Goal: Transaction & Acquisition: Purchase product/service

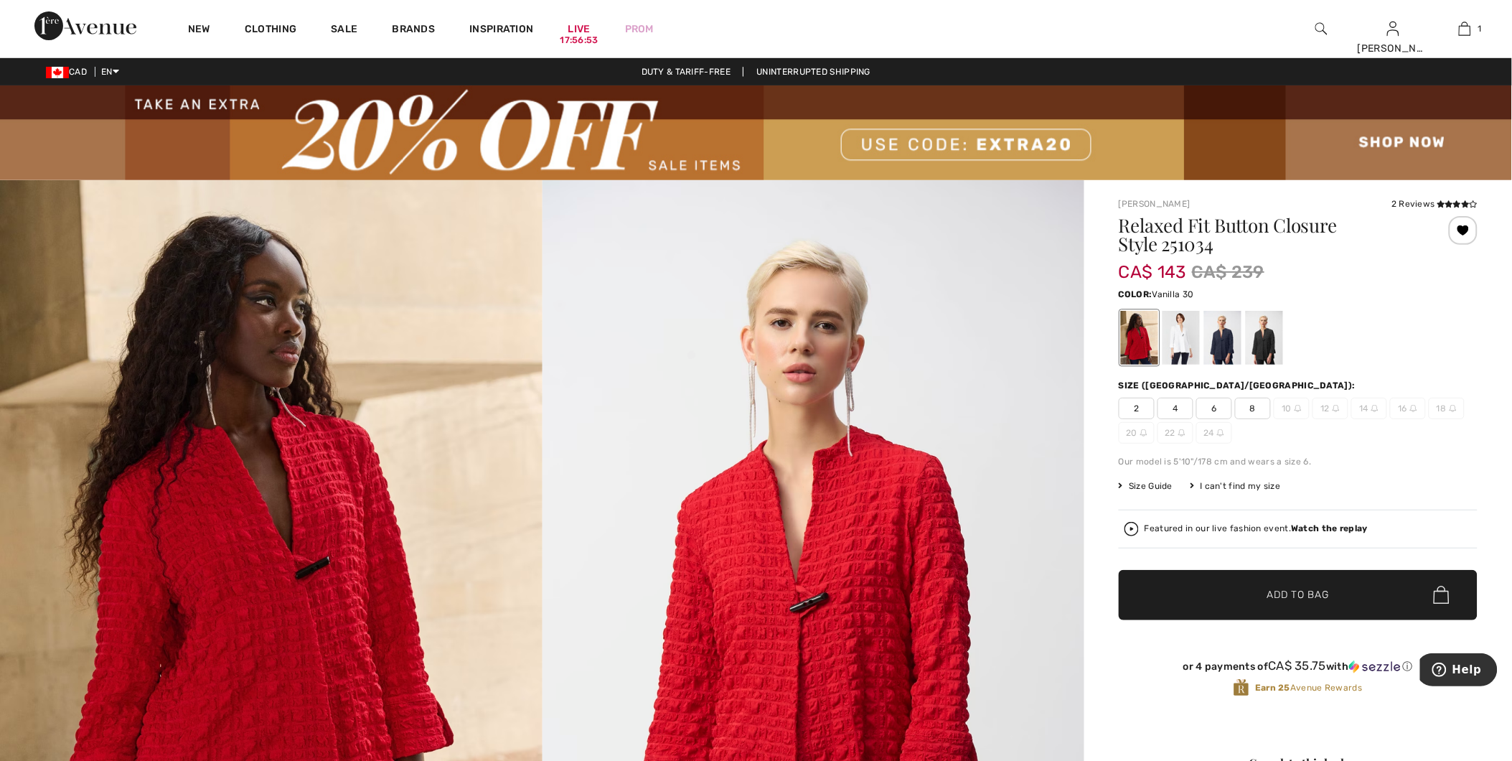
click at [1174, 335] on div at bounding box center [1181, 338] width 37 height 54
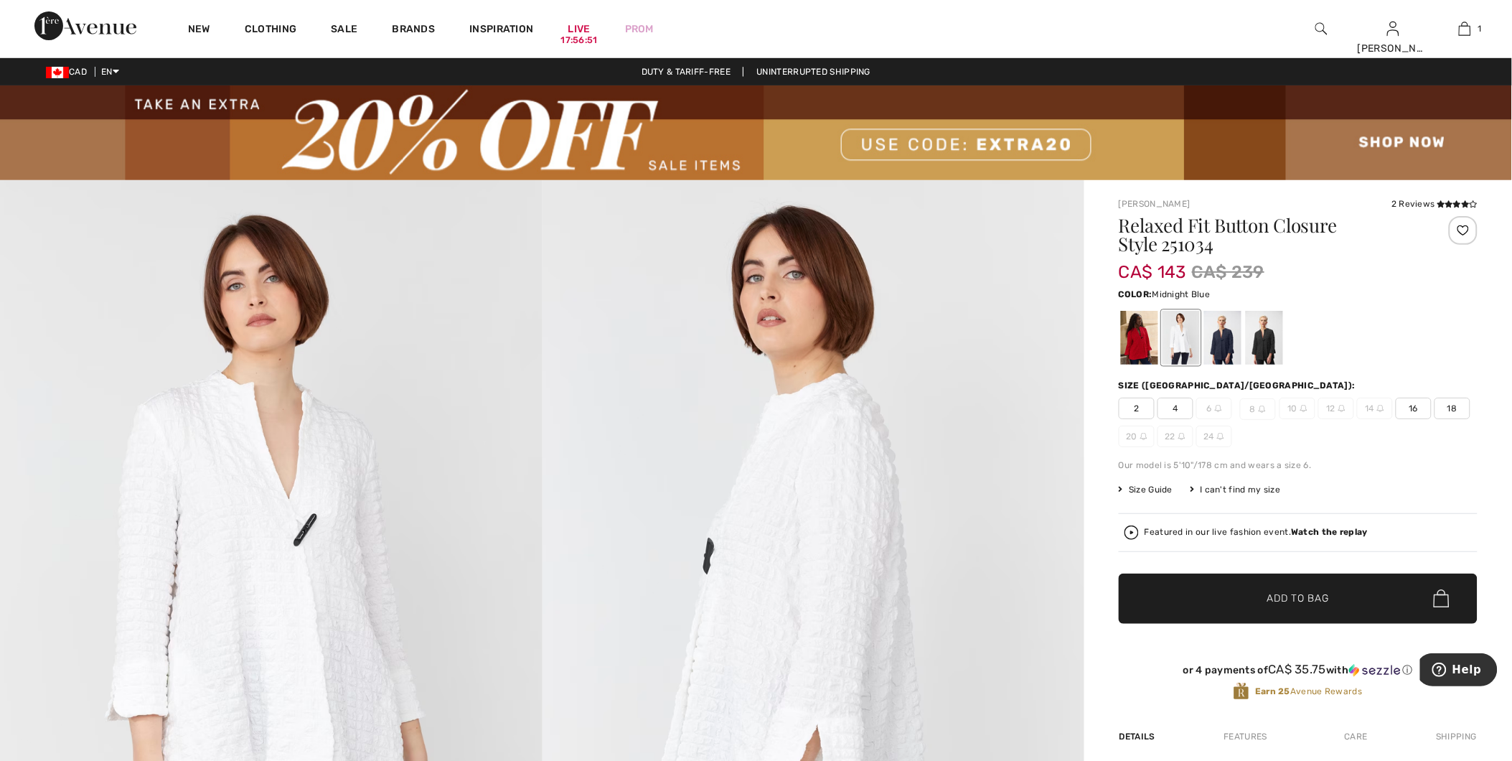
click at [1225, 347] on div at bounding box center [1222, 338] width 37 height 54
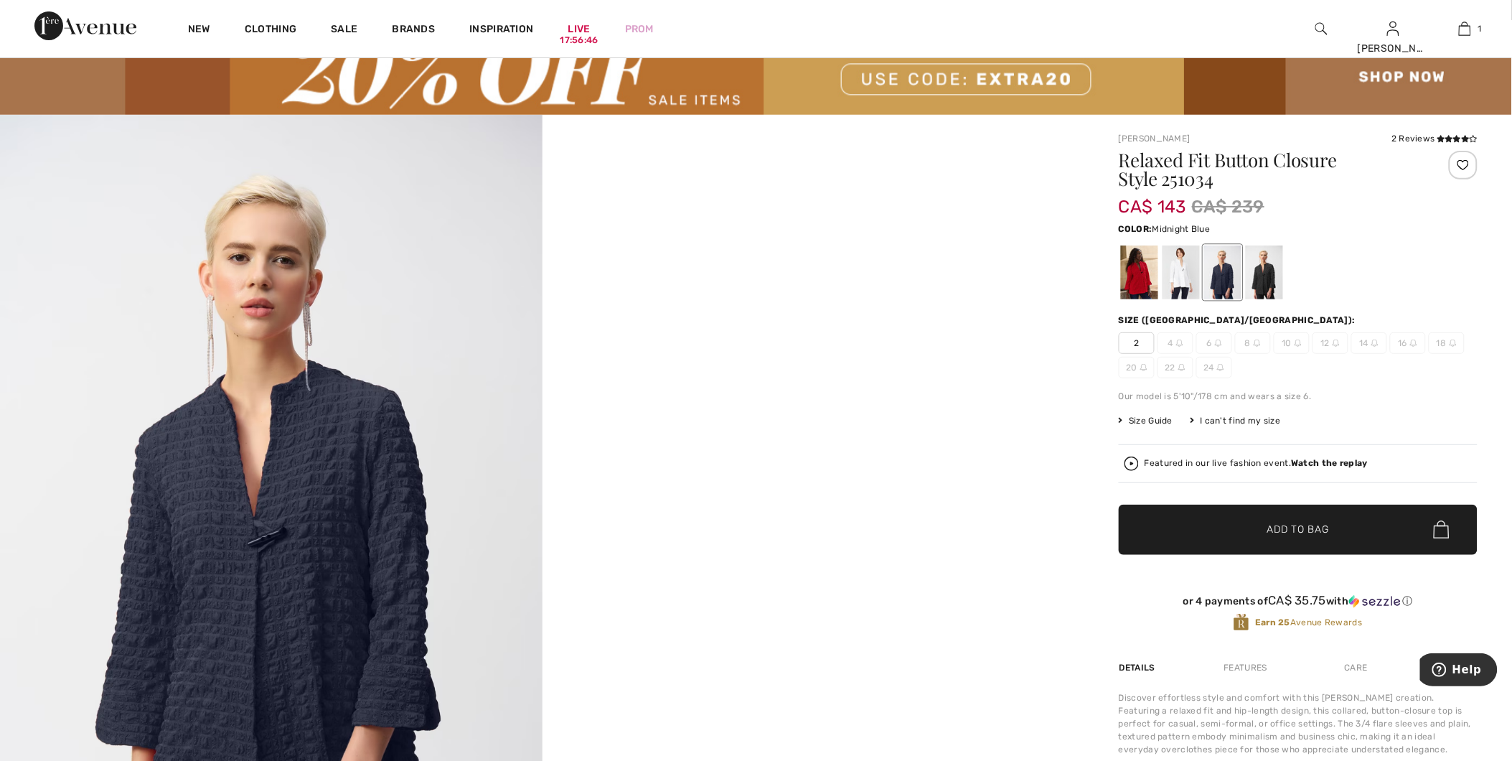
scroll to position [159, 0]
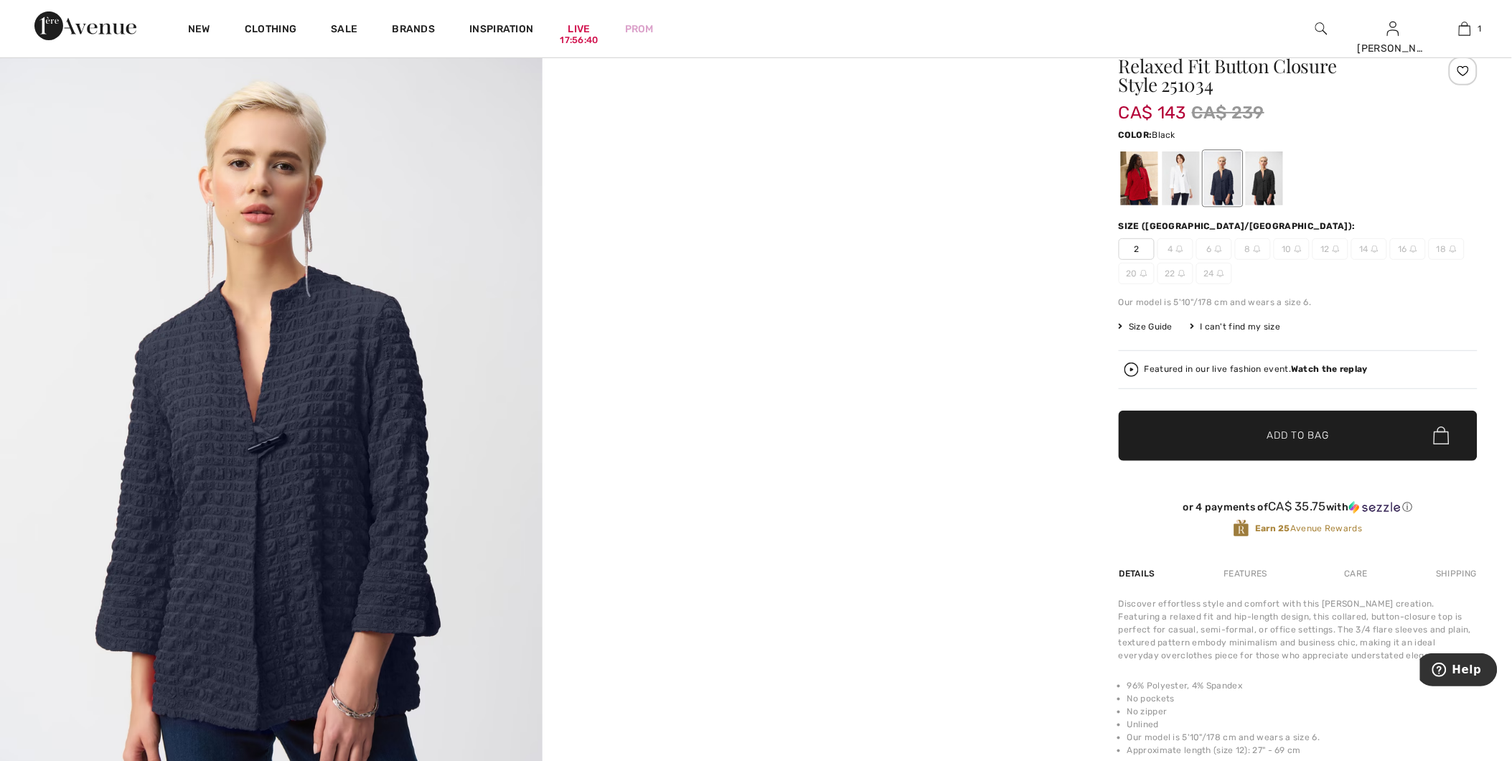
click at [1252, 182] on div at bounding box center [1264, 178] width 37 height 54
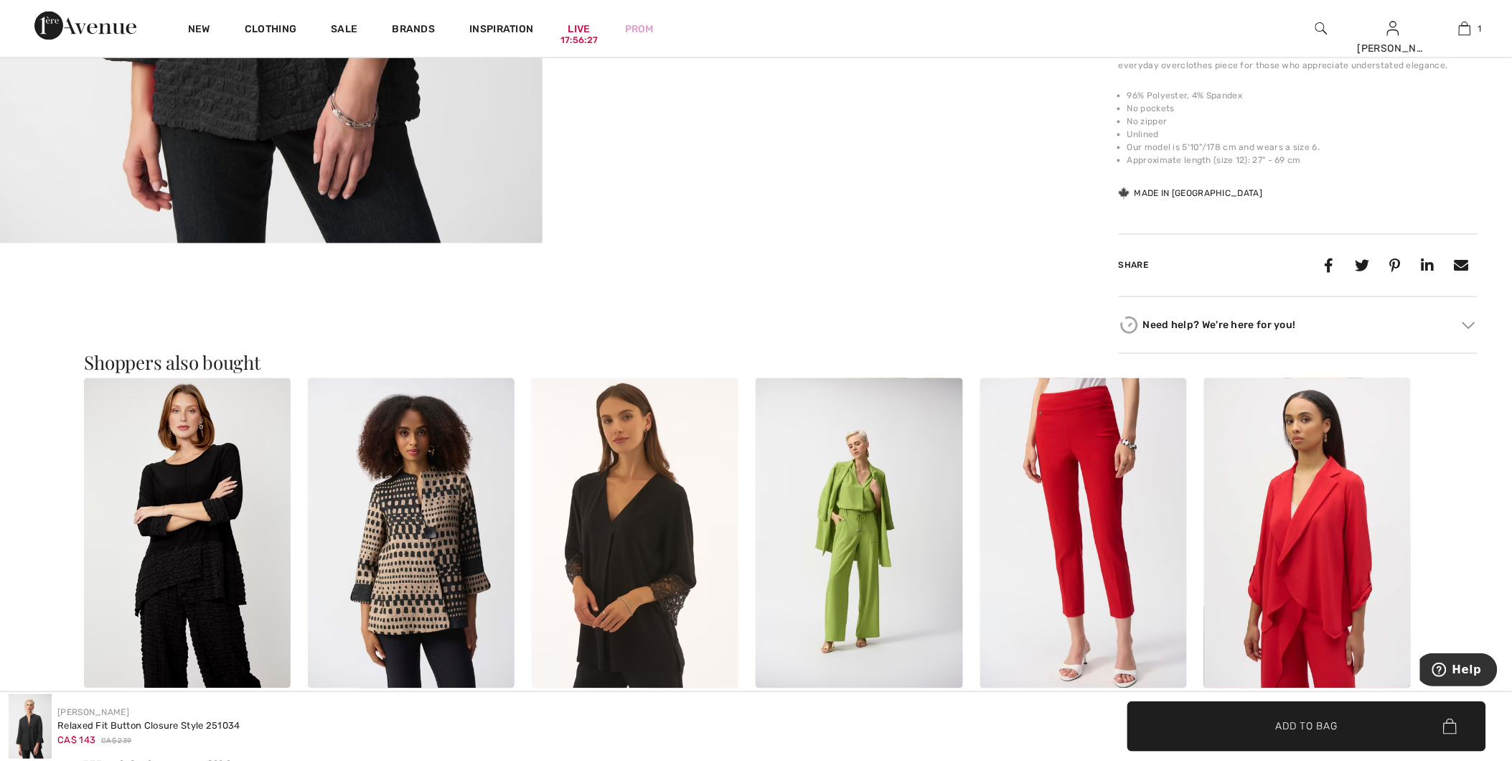
scroll to position [797, 0]
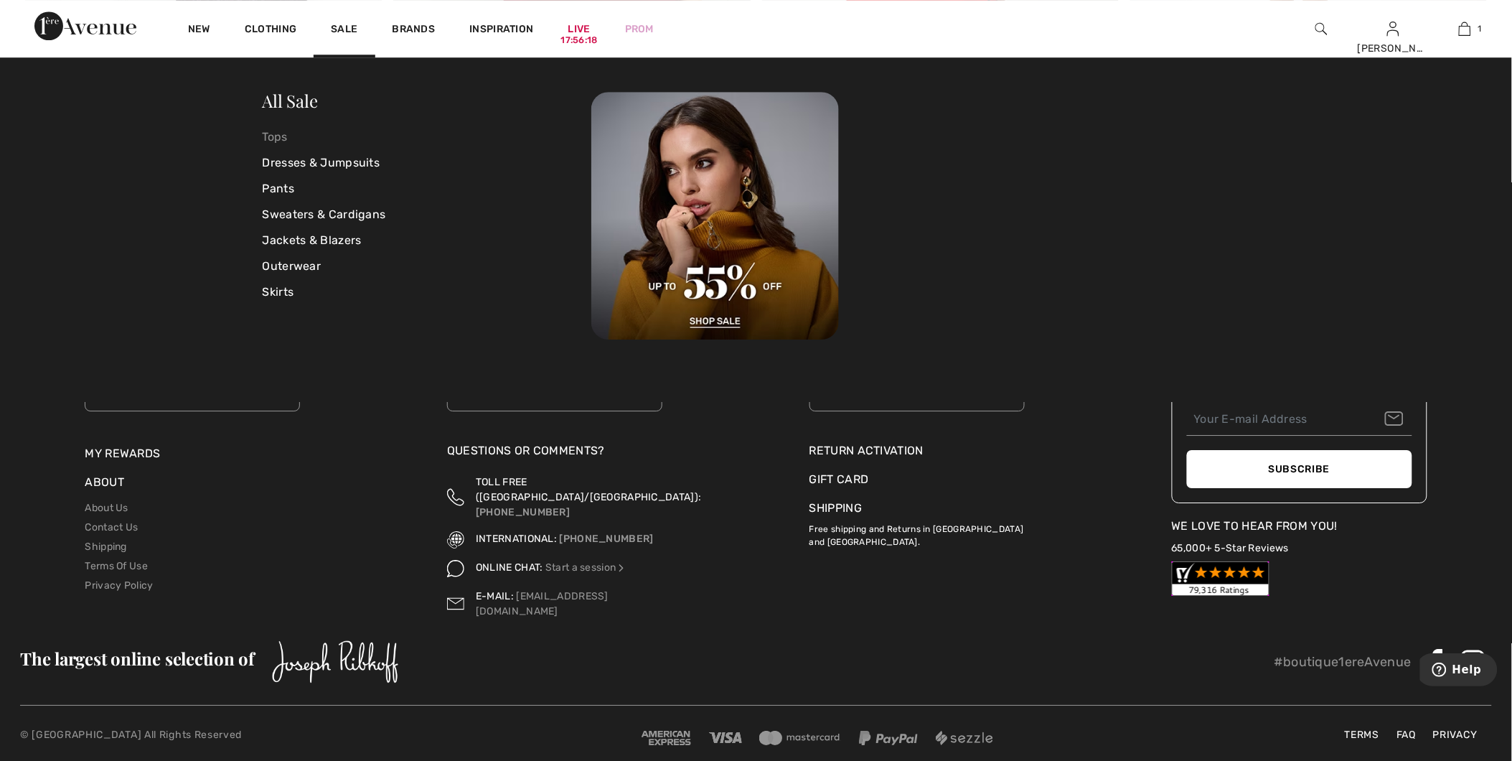
click at [278, 140] on link "Tops" at bounding box center [427, 137] width 329 height 26
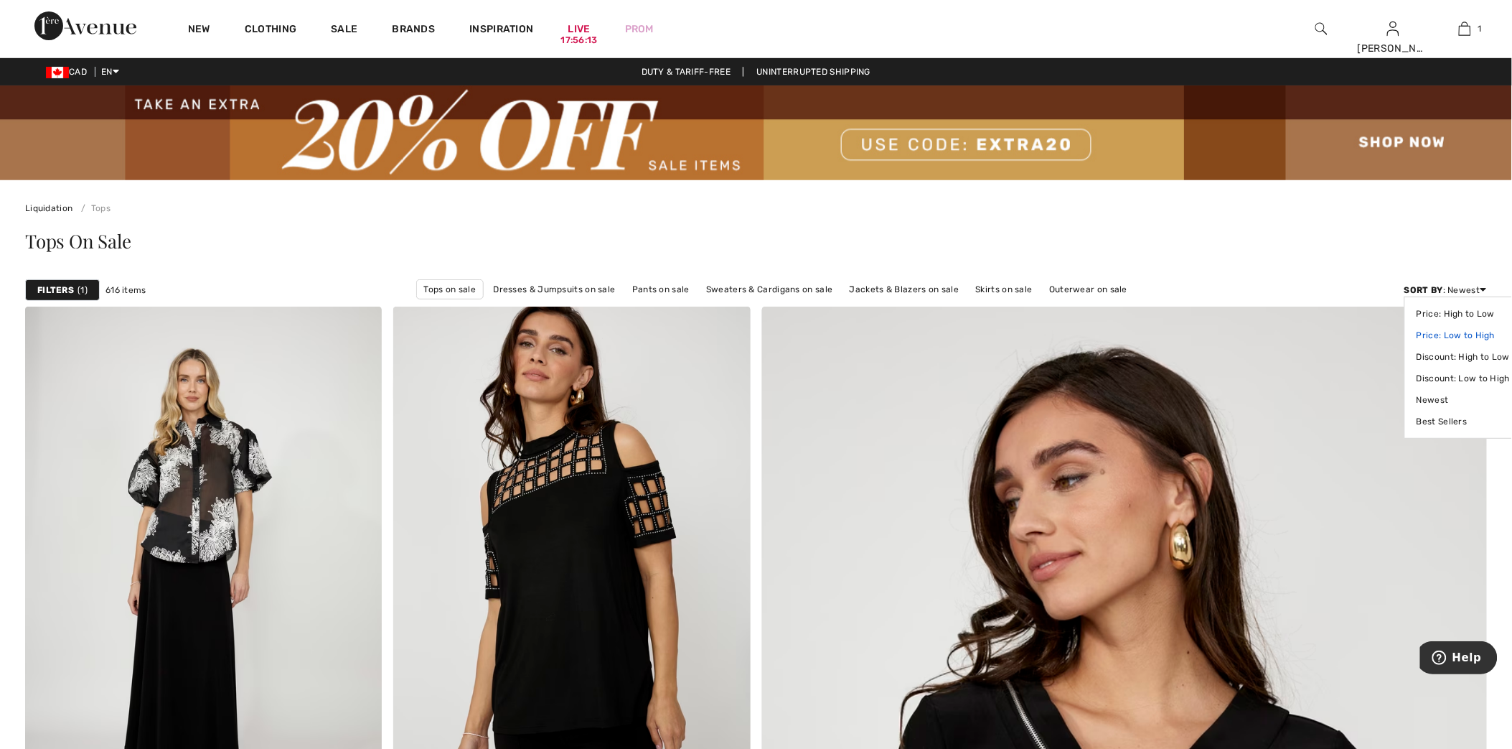
click at [1463, 335] on link "Price: Low to High" at bounding box center [1463, 335] width 93 height 22
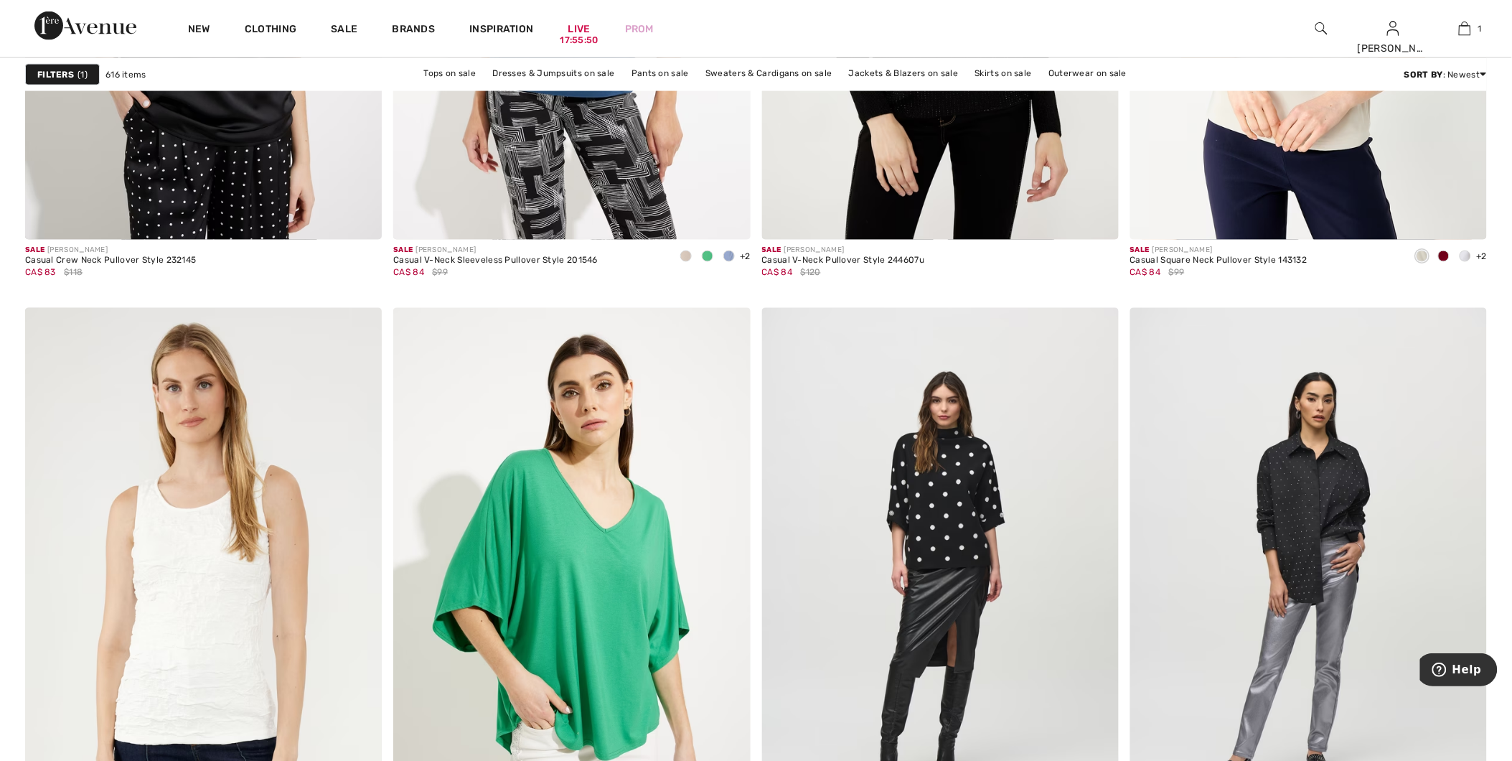
scroll to position [8852, 0]
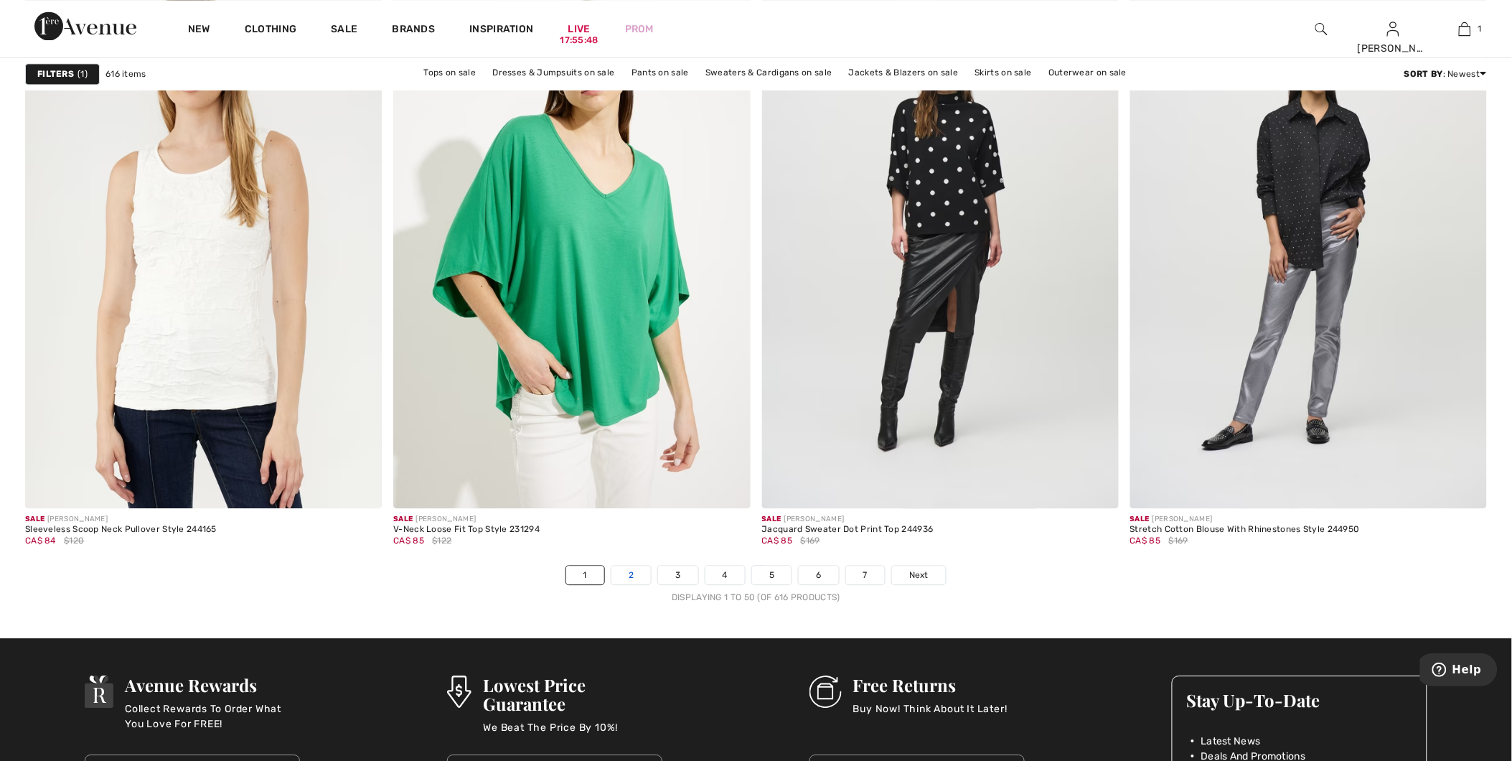
click at [629, 578] on link "2" at bounding box center [631, 575] width 39 height 19
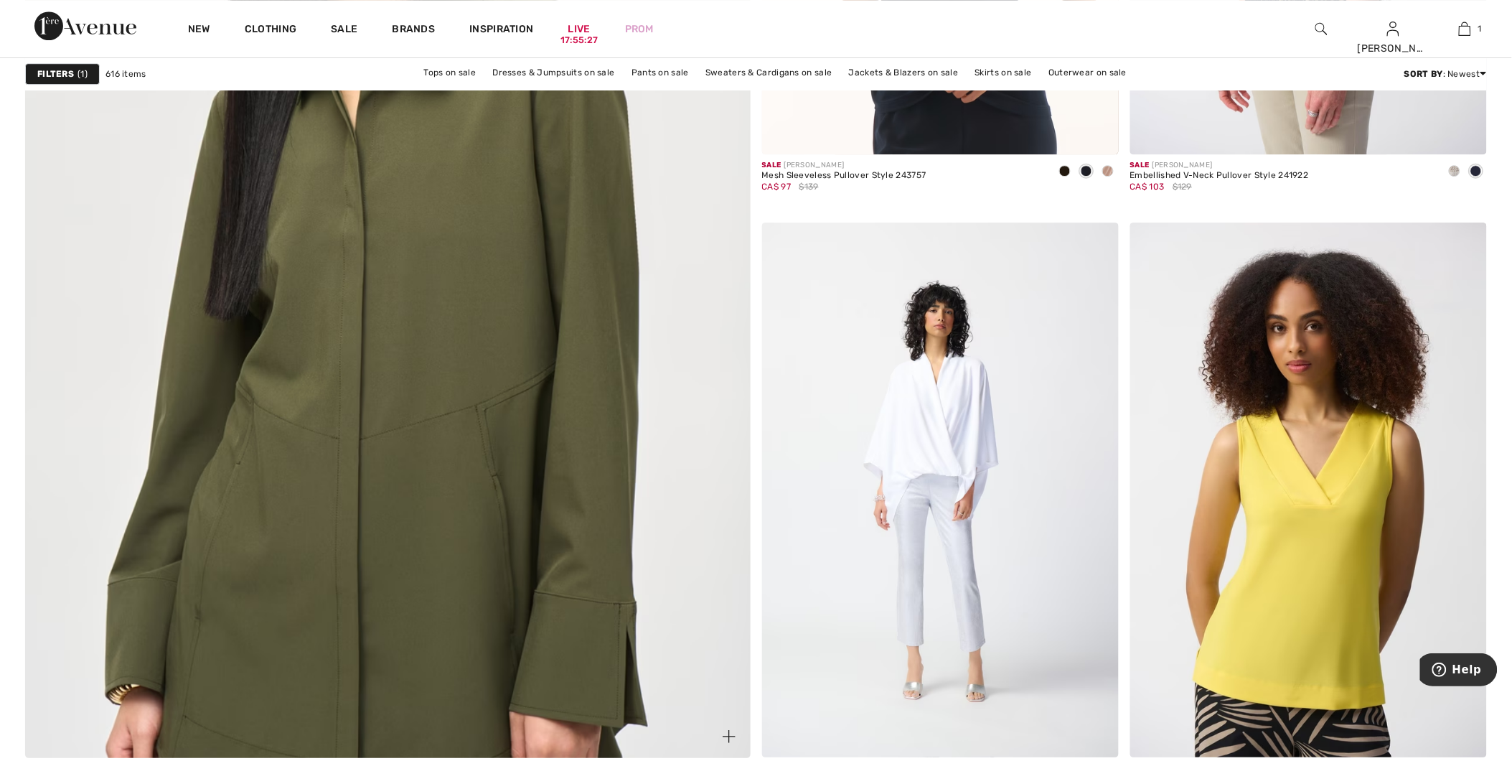
scroll to position [5503, 0]
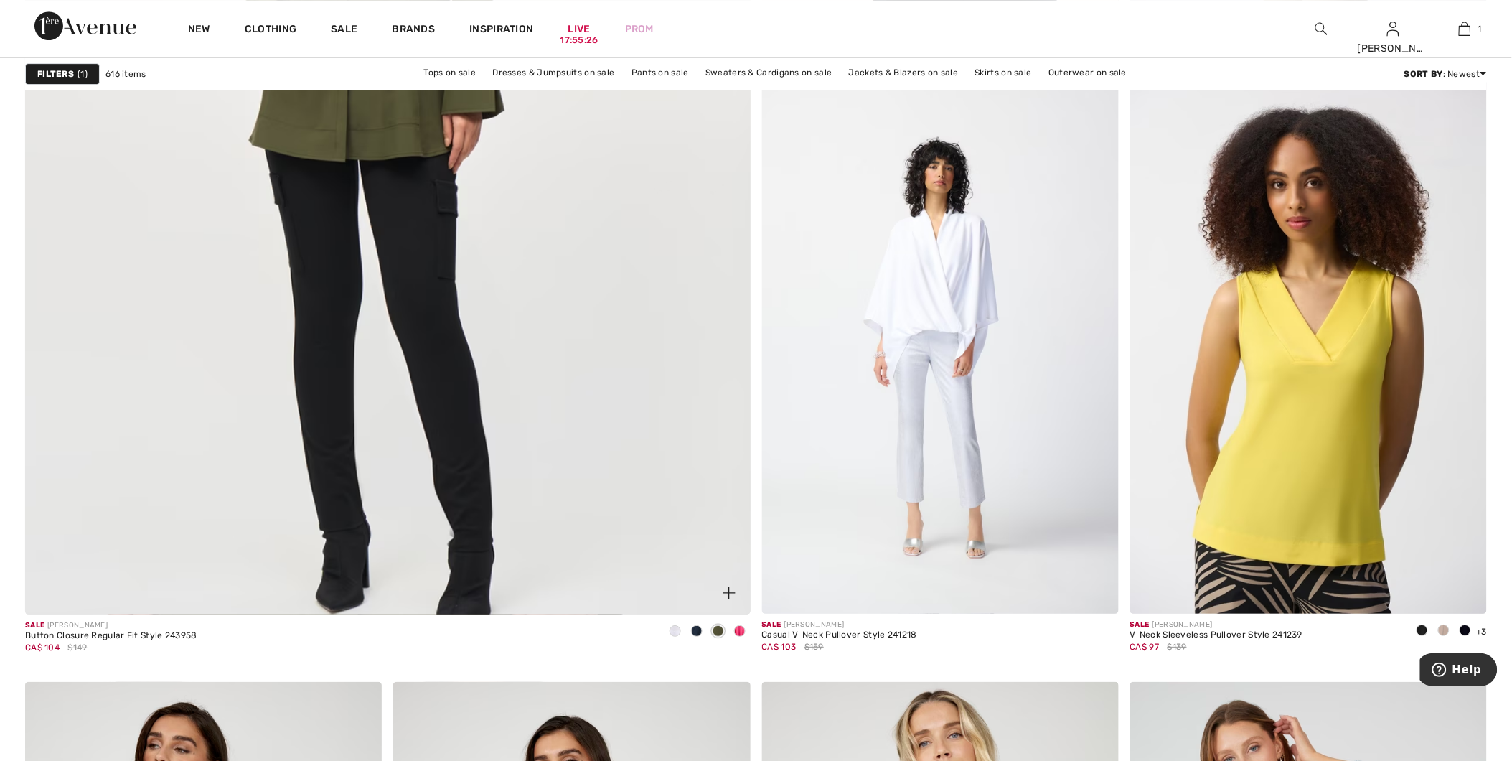
click at [741, 636] on span at bounding box center [739, 630] width 11 height 11
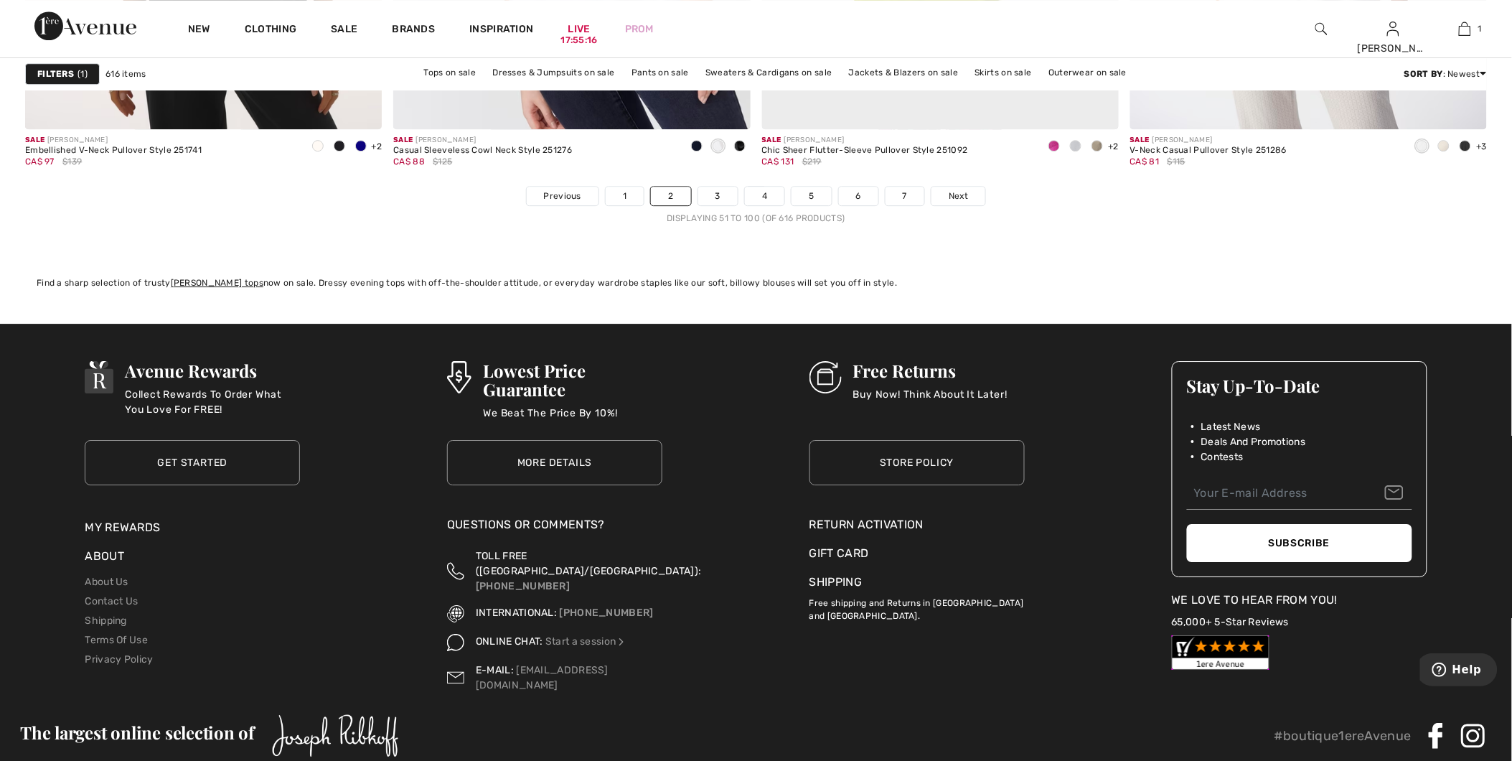
scroll to position [9251, 0]
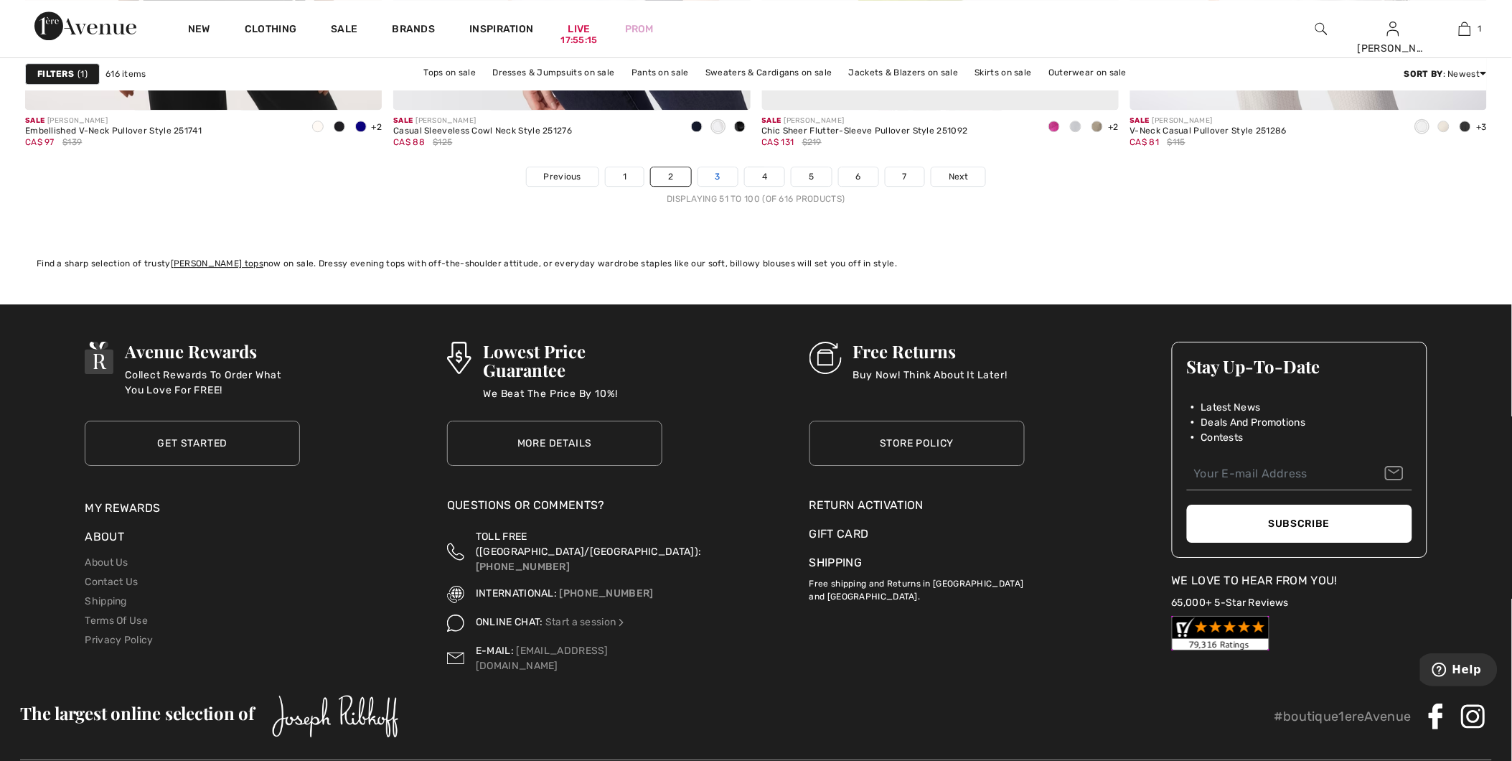
click at [718, 180] on link "3" at bounding box center [717, 176] width 39 height 19
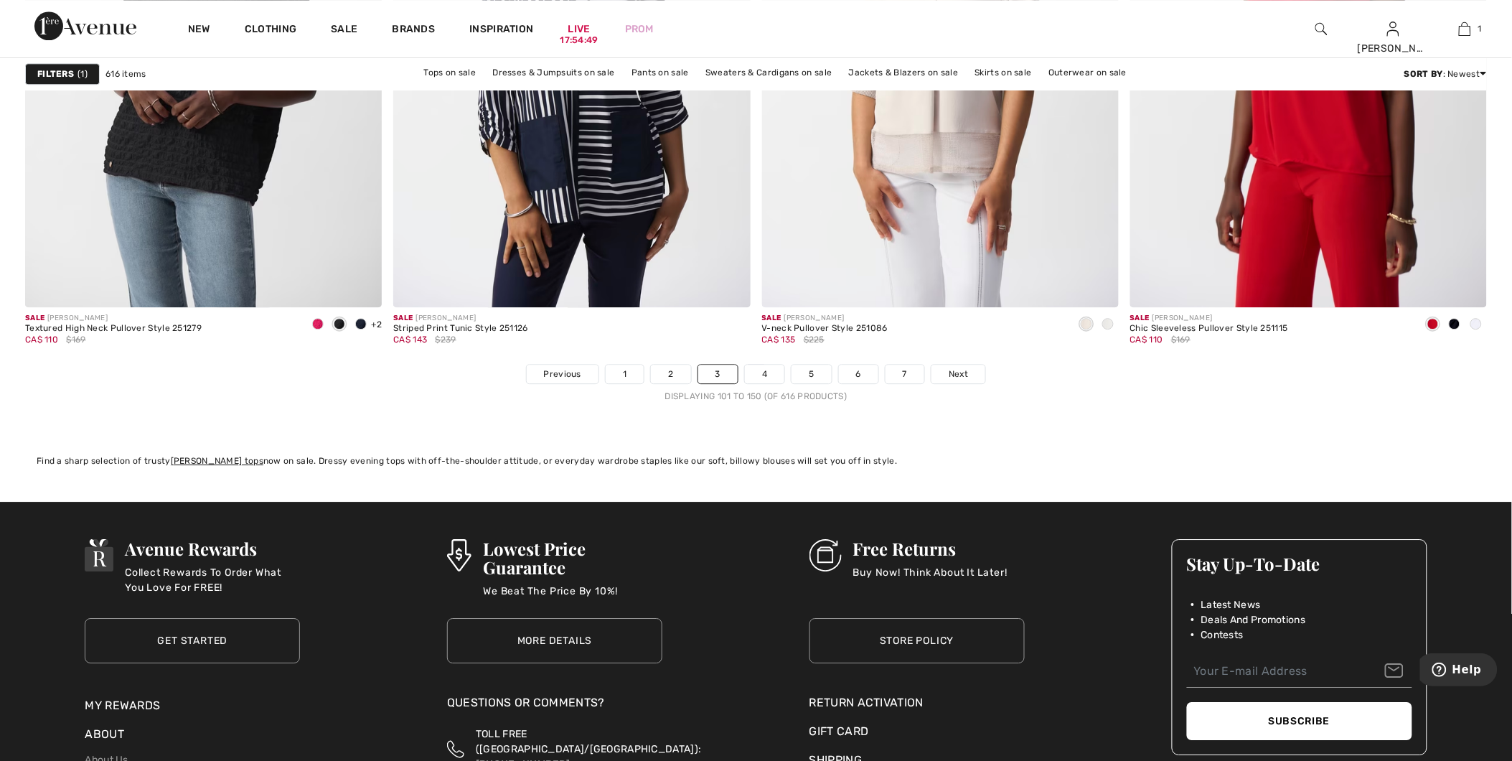
scroll to position [9171, 0]
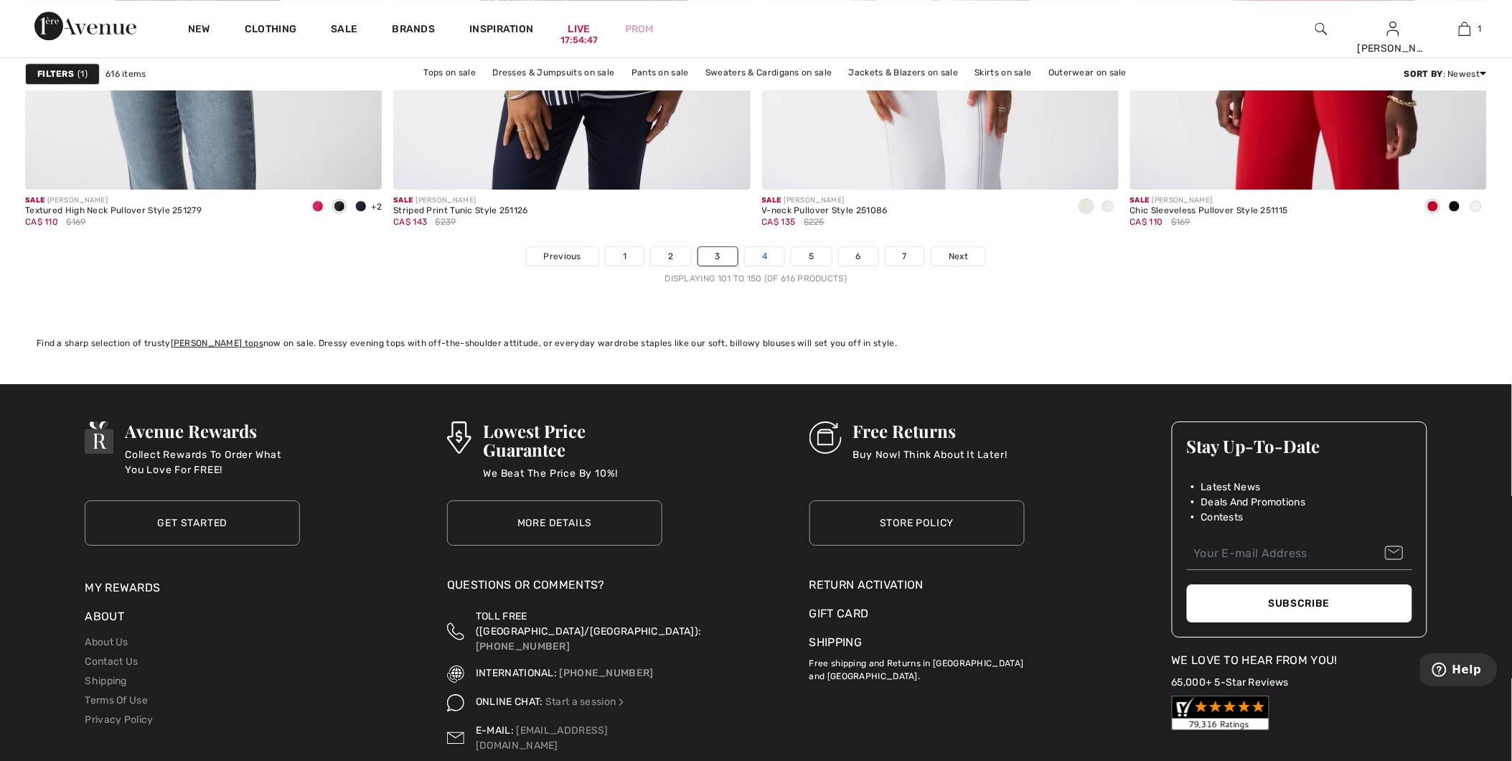
click at [776, 263] on link "4" at bounding box center [764, 256] width 39 height 19
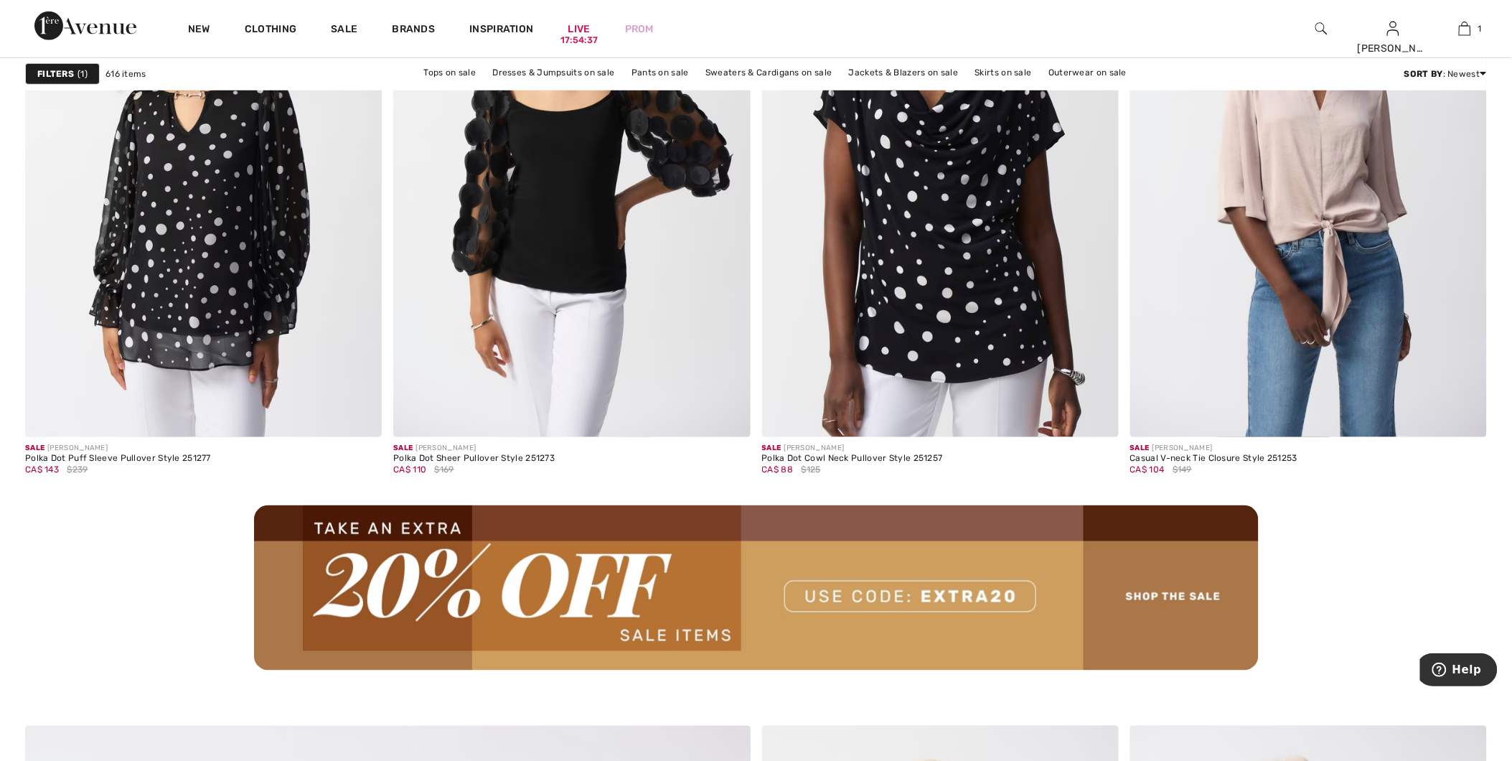
scroll to position [4307, 0]
